Goal: Information Seeking & Learning: Learn about a topic

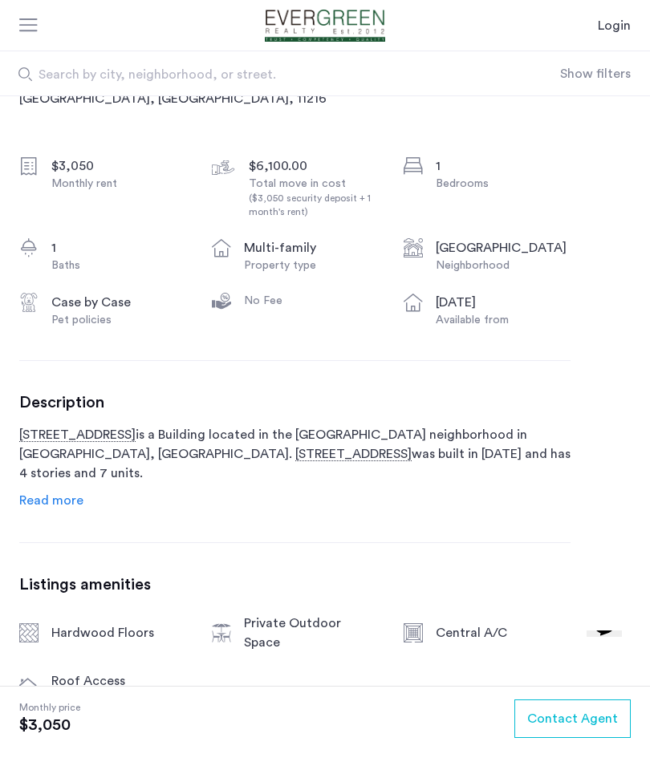
scroll to position [463, 0]
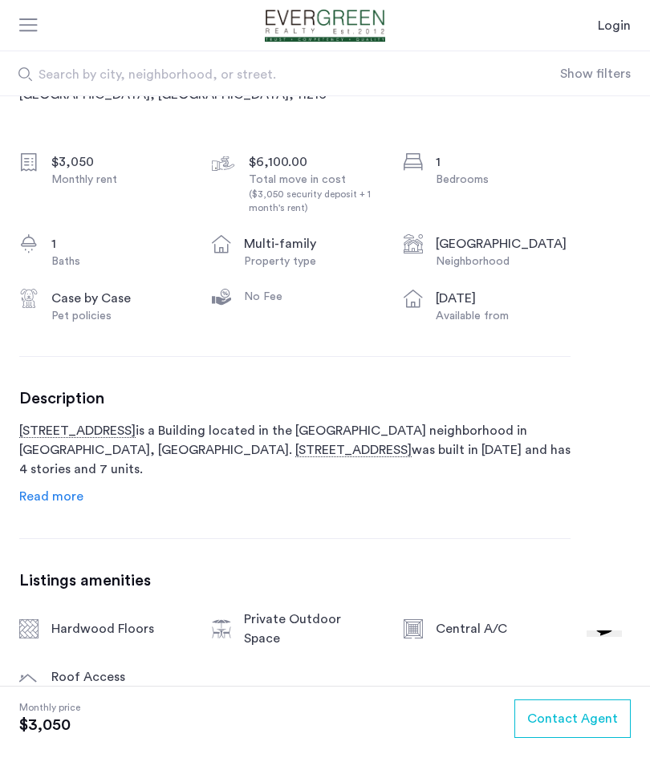
click at [50, 496] on span "Read more" at bounding box center [51, 496] width 64 height 13
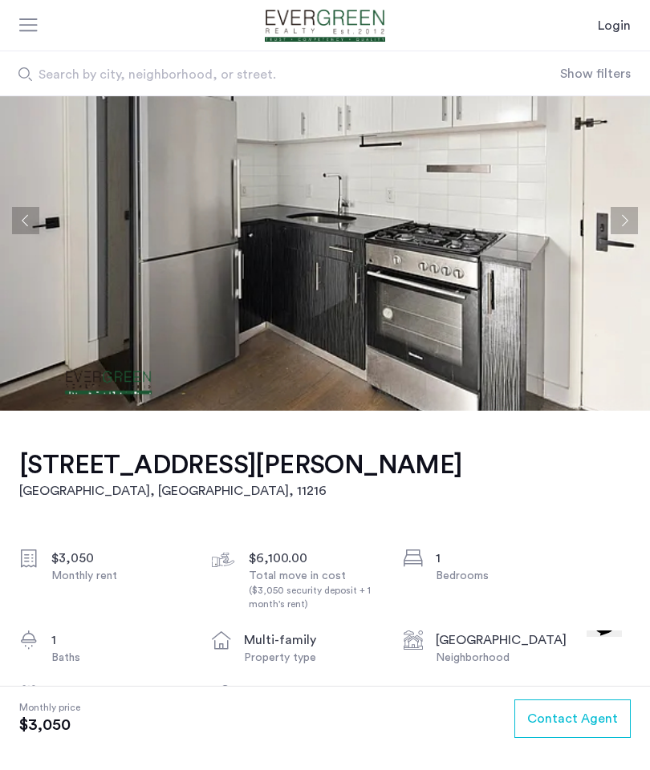
scroll to position [0, 0]
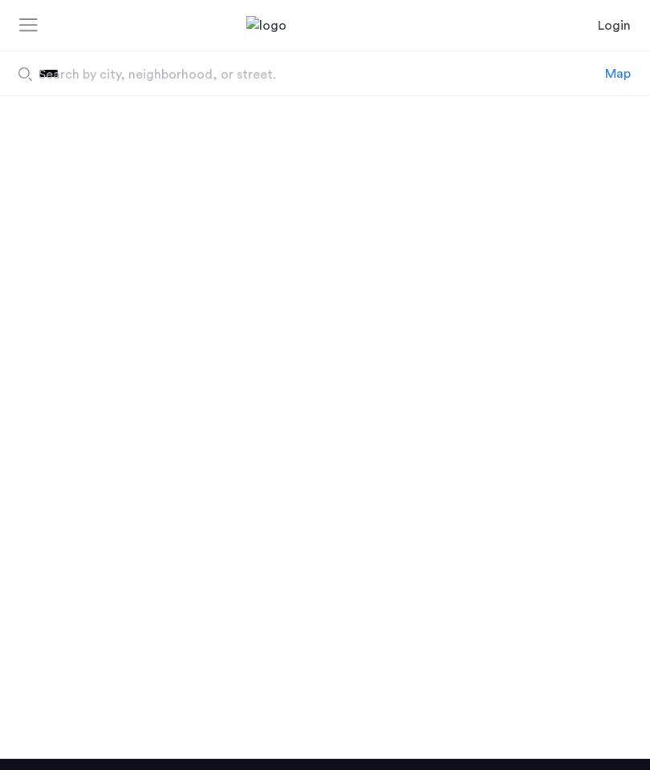
scroll to position [103, 0]
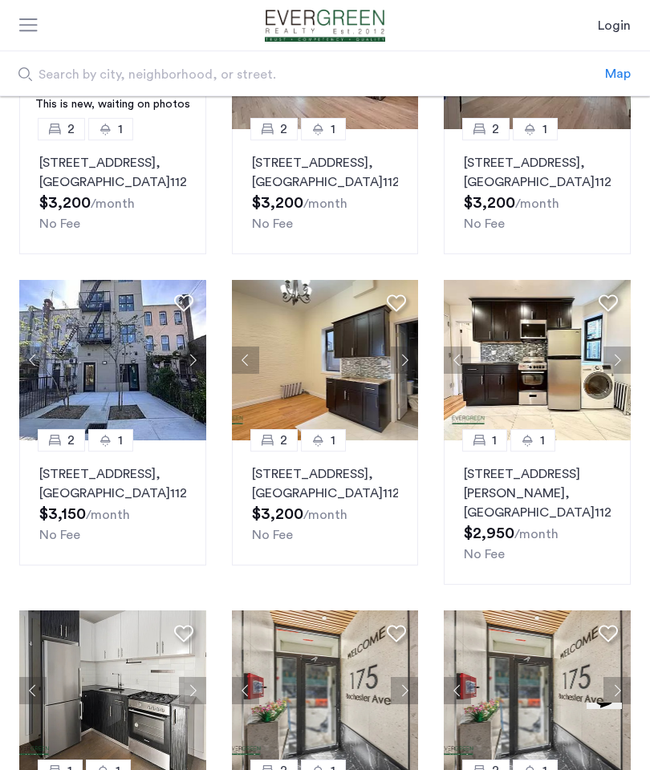
scroll to position [244, 0]
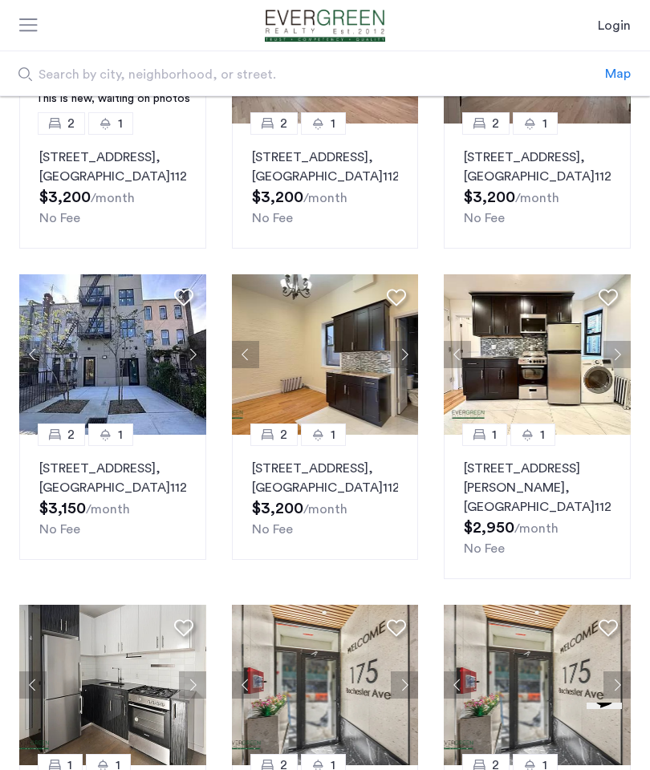
click at [403, 368] on button "Next apartment" at bounding box center [404, 354] width 27 height 27
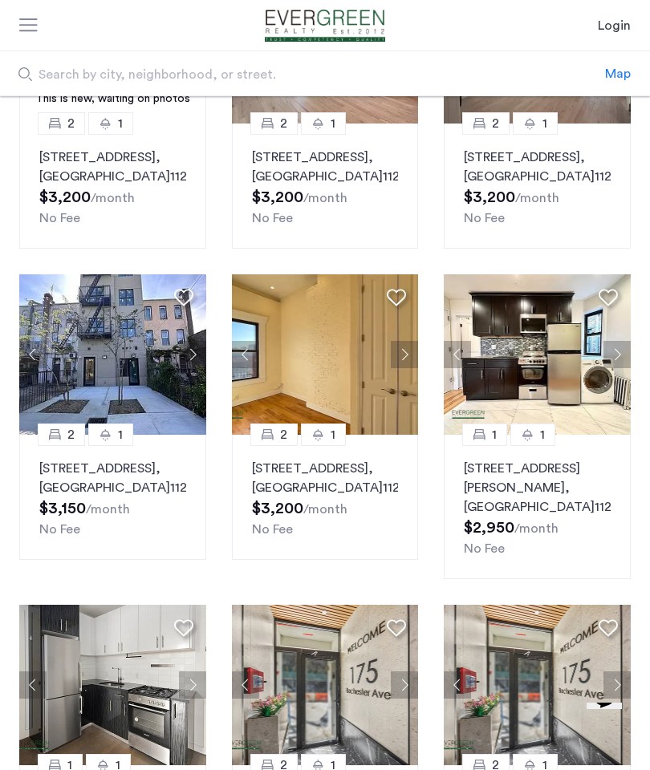
click at [399, 368] on button "Next apartment" at bounding box center [404, 354] width 27 height 27
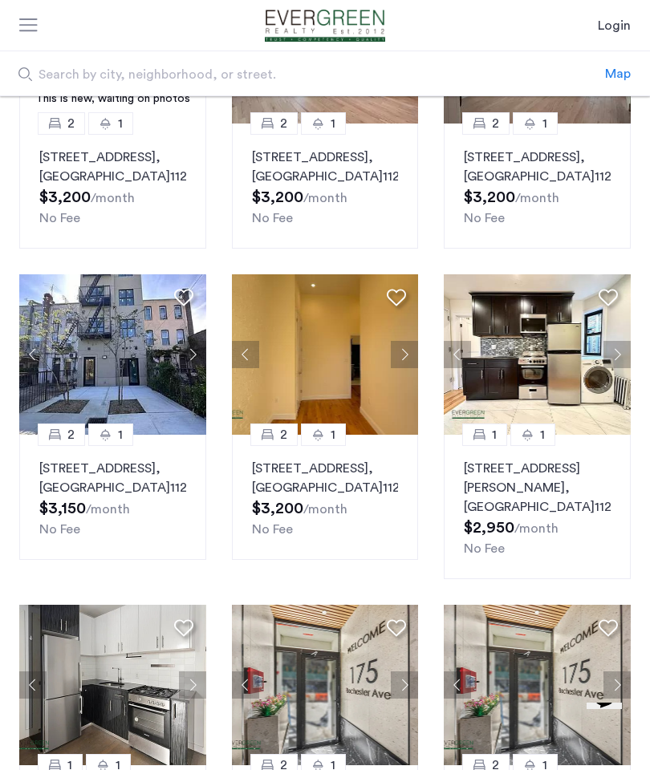
click at [411, 368] on button "Next apartment" at bounding box center [404, 354] width 27 height 27
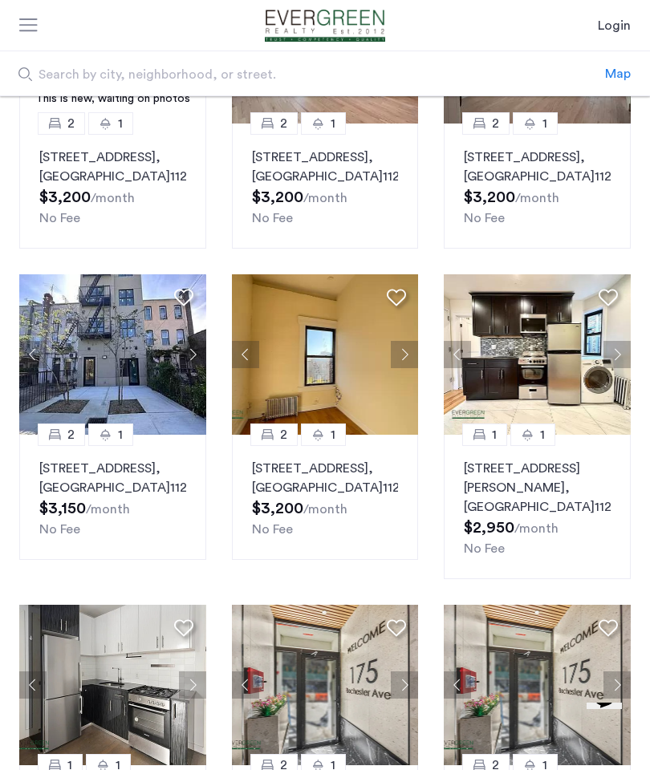
click at [403, 368] on button "Next apartment" at bounding box center [404, 354] width 27 height 27
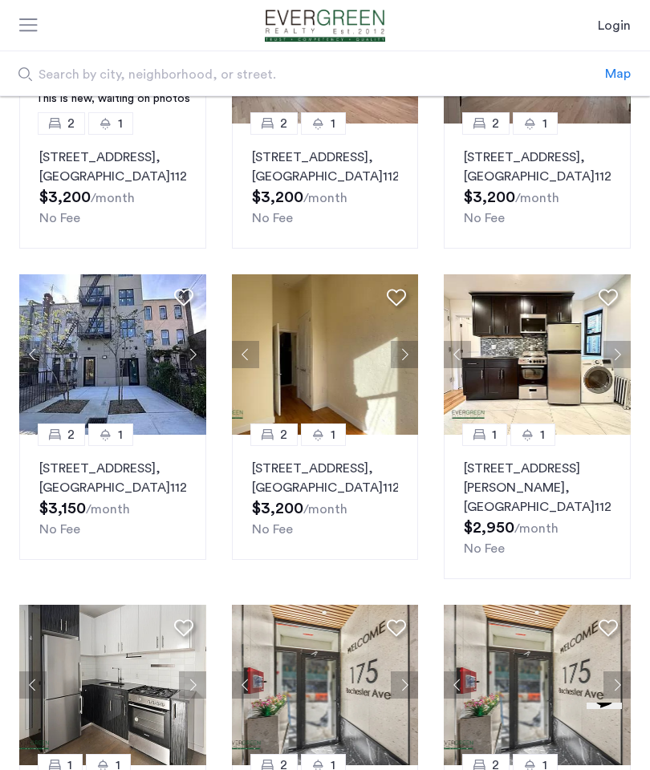
click at [403, 368] on button "Next apartment" at bounding box center [404, 354] width 27 height 27
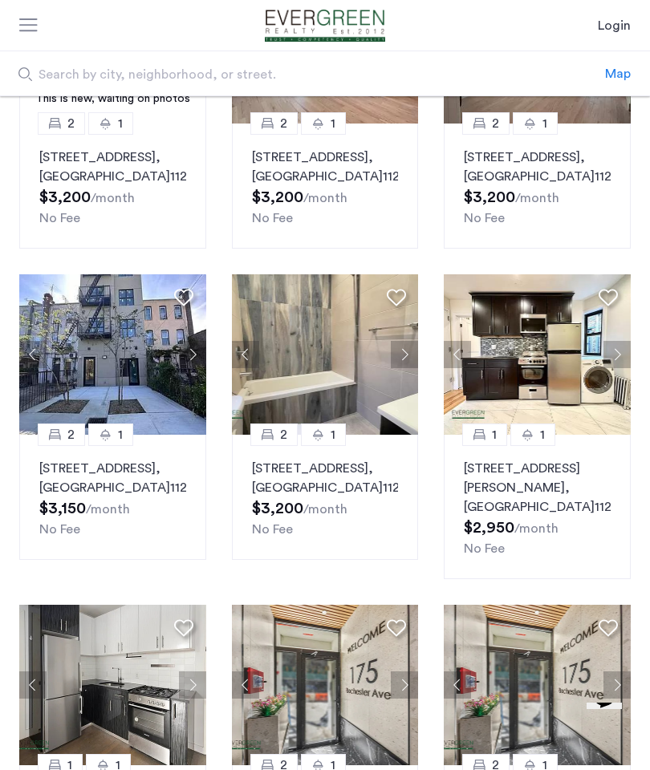
click at [403, 368] on button "Next apartment" at bounding box center [404, 354] width 27 height 27
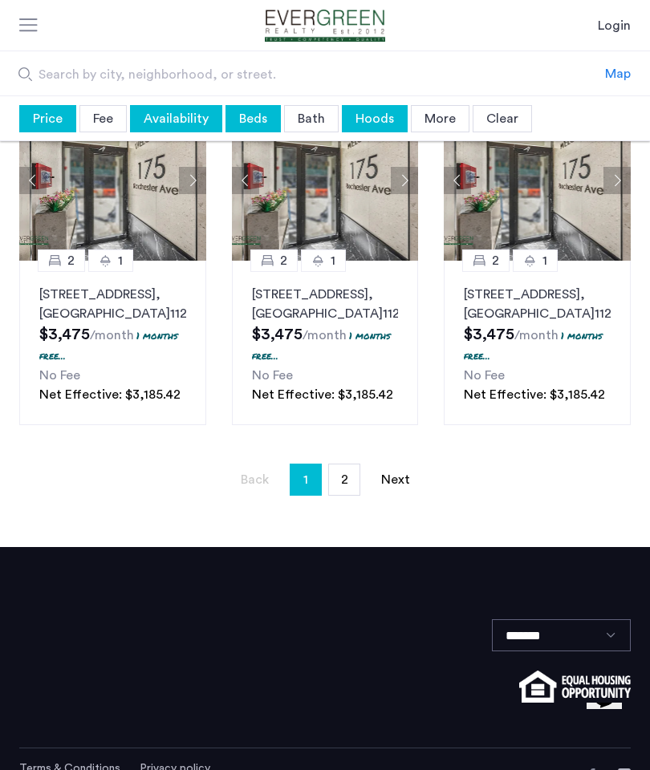
click at [346, 495] on link "page 2" at bounding box center [344, 479] width 30 height 30
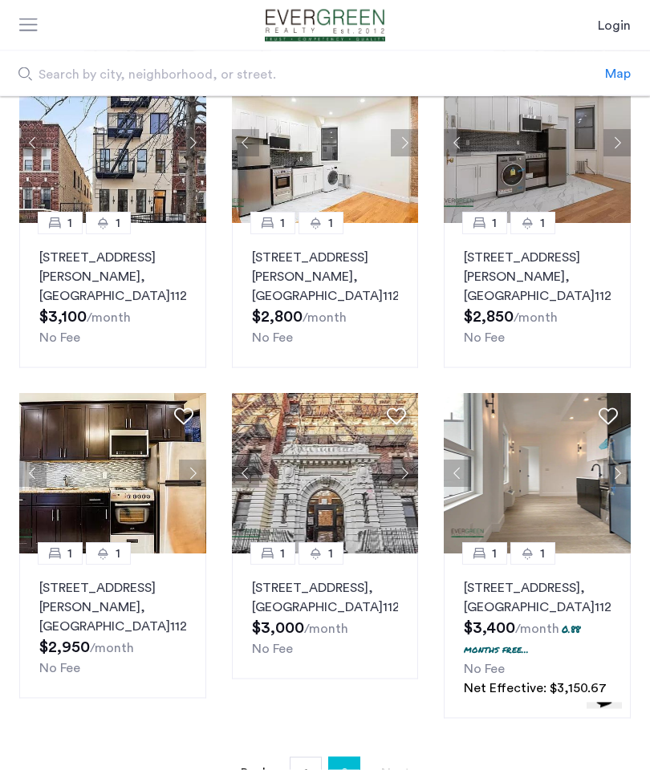
scroll to position [144, 0]
click at [308, 769] on link "page 1" at bounding box center [305, 772] width 30 height 30
